Goal: Task Accomplishment & Management: Complete application form

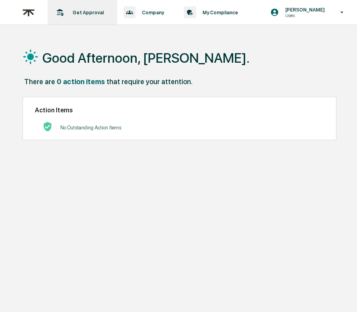
click at [83, 10] on p "Get Approval" at bounding box center [87, 13] width 42 height 6
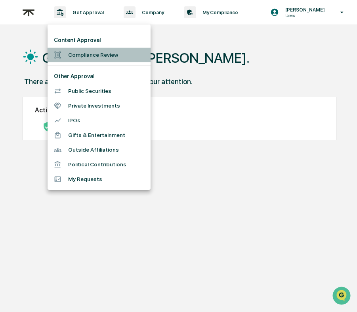
click at [89, 56] on li "Compliance Review" at bounding box center [99, 55] width 103 height 15
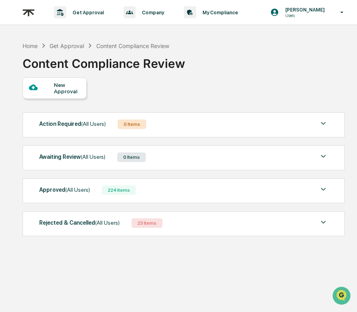
click at [172, 199] on div "Approved (All Users) 224 Items File Name Review Id Created Date Requested By Co…" at bounding box center [184, 190] width 322 height 25
click at [170, 195] on div "Approved (All Users) 224 Items" at bounding box center [183, 189] width 289 height 11
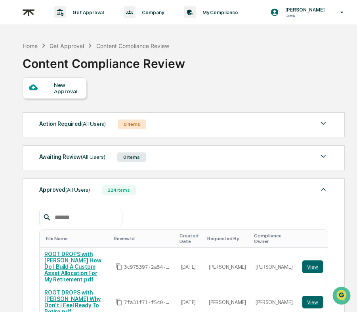
click at [170, 195] on div "Approved (All Users) 224 Items" at bounding box center [183, 189] width 289 height 11
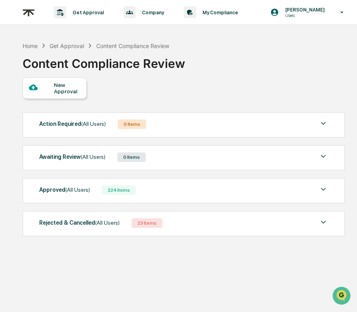
click at [79, 85] on div "New Approval" at bounding box center [67, 88] width 27 height 13
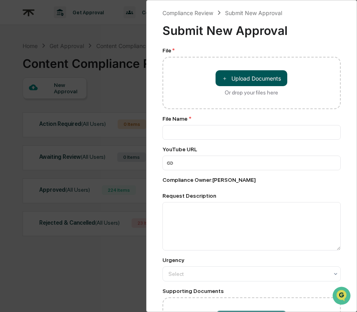
click at [275, 74] on button "＋ Upload Documents" at bounding box center [252, 78] width 72 height 16
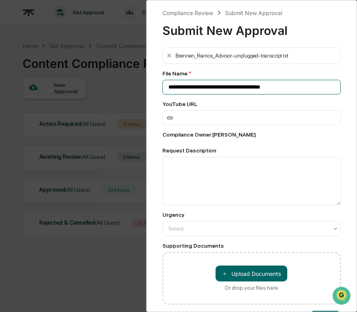
drag, startPoint x: 289, startPoint y: 88, endPoint x: 142, endPoint y: 87, distance: 147.9
click at [142, 87] on div "**********" at bounding box center [178, 156] width 357 height 312
drag, startPoint x: 169, startPoint y: 87, endPoint x: 239, endPoint y: 88, distance: 69.4
click at [239, 88] on input "**********" at bounding box center [252, 87] width 179 height 15
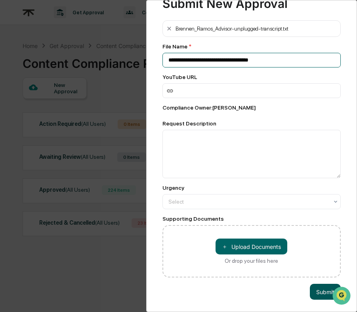
scroll to position [28, 0]
type input "**********"
click at [324, 287] on button "Submit" at bounding box center [325, 291] width 31 height 16
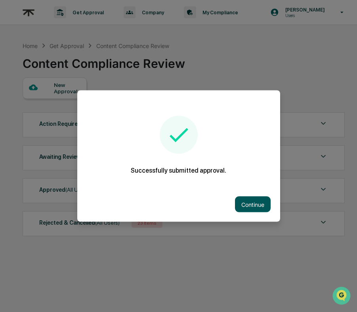
click at [244, 207] on button "Continue" at bounding box center [253, 204] width 36 height 16
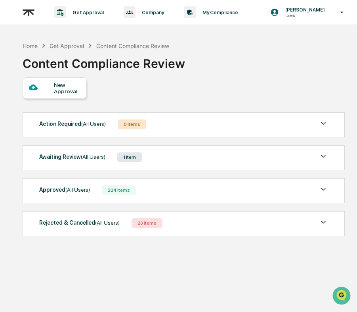
click at [50, 87] on div at bounding box center [41, 88] width 25 height 10
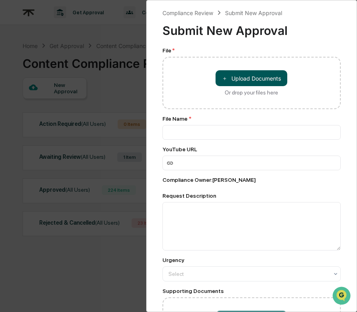
click at [252, 80] on button "＋ Upload Documents" at bounding box center [252, 78] width 72 height 16
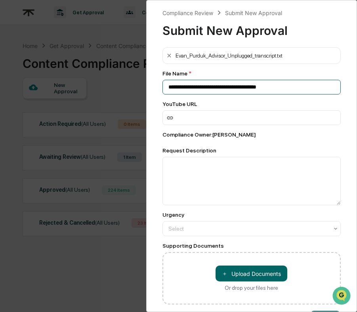
drag, startPoint x: 283, startPoint y: 89, endPoint x: 130, endPoint y: 88, distance: 153.0
click at [130, 88] on div "**********" at bounding box center [178, 156] width 357 height 312
paste input
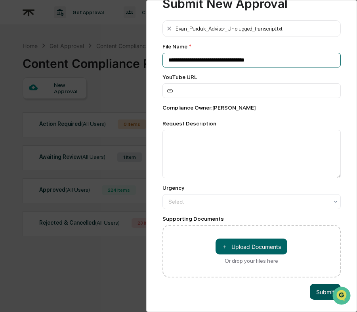
type input "**********"
click at [322, 299] on button "Submit" at bounding box center [325, 291] width 31 height 16
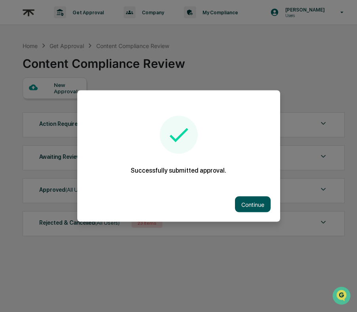
click at [263, 209] on button "Continue" at bounding box center [253, 204] width 36 height 16
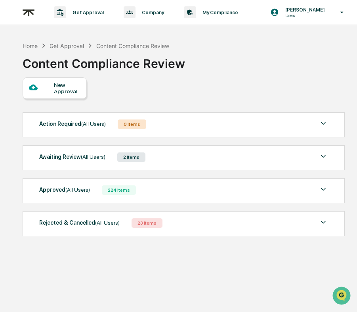
click at [253, 118] on div "Action Required (All Users) 0 Items No data to display Show 5 Page 1 of 0 |< < …" at bounding box center [184, 124] width 322 height 25
click at [254, 159] on div "Awaiting Review (All Users) 2 Items" at bounding box center [183, 156] width 289 height 11
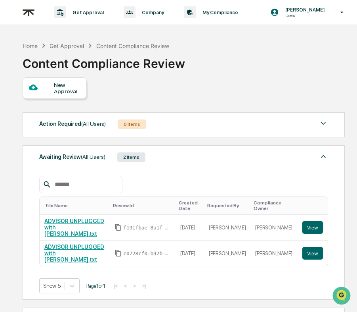
click at [254, 159] on div "Awaiting Review (All Users) 2 Items" at bounding box center [183, 156] width 289 height 11
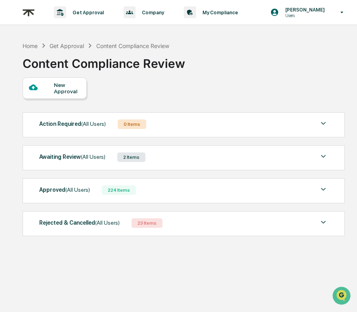
click at [245, 90] on div "New Approval" at bounding box center [184, 87] width 322 height 21
